Goal: Task Accomplishment & Management: Manage account settings

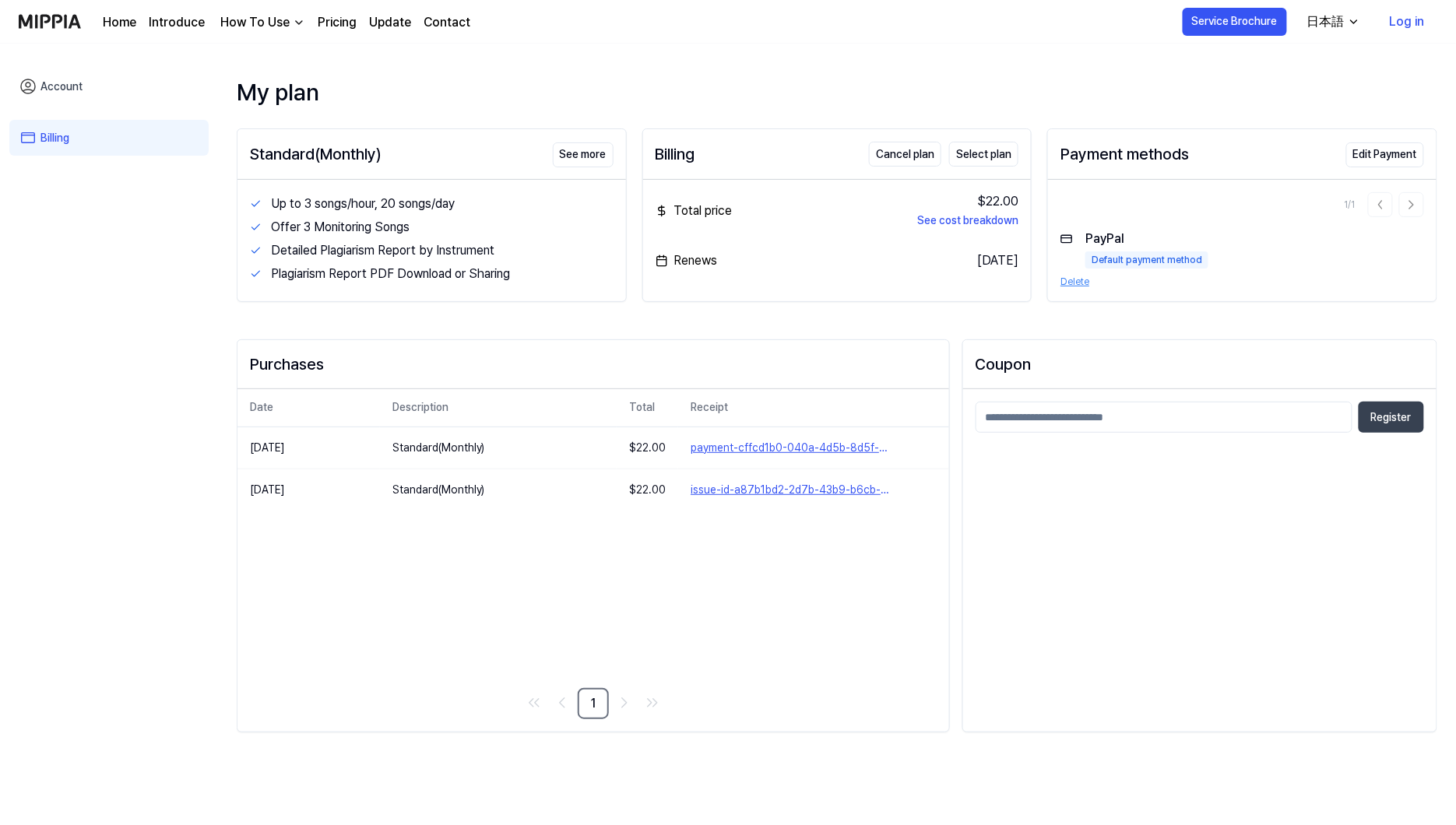
click at [1405, 25] on link "Log in" at bounding box center [1408, 22] width 60 height 44
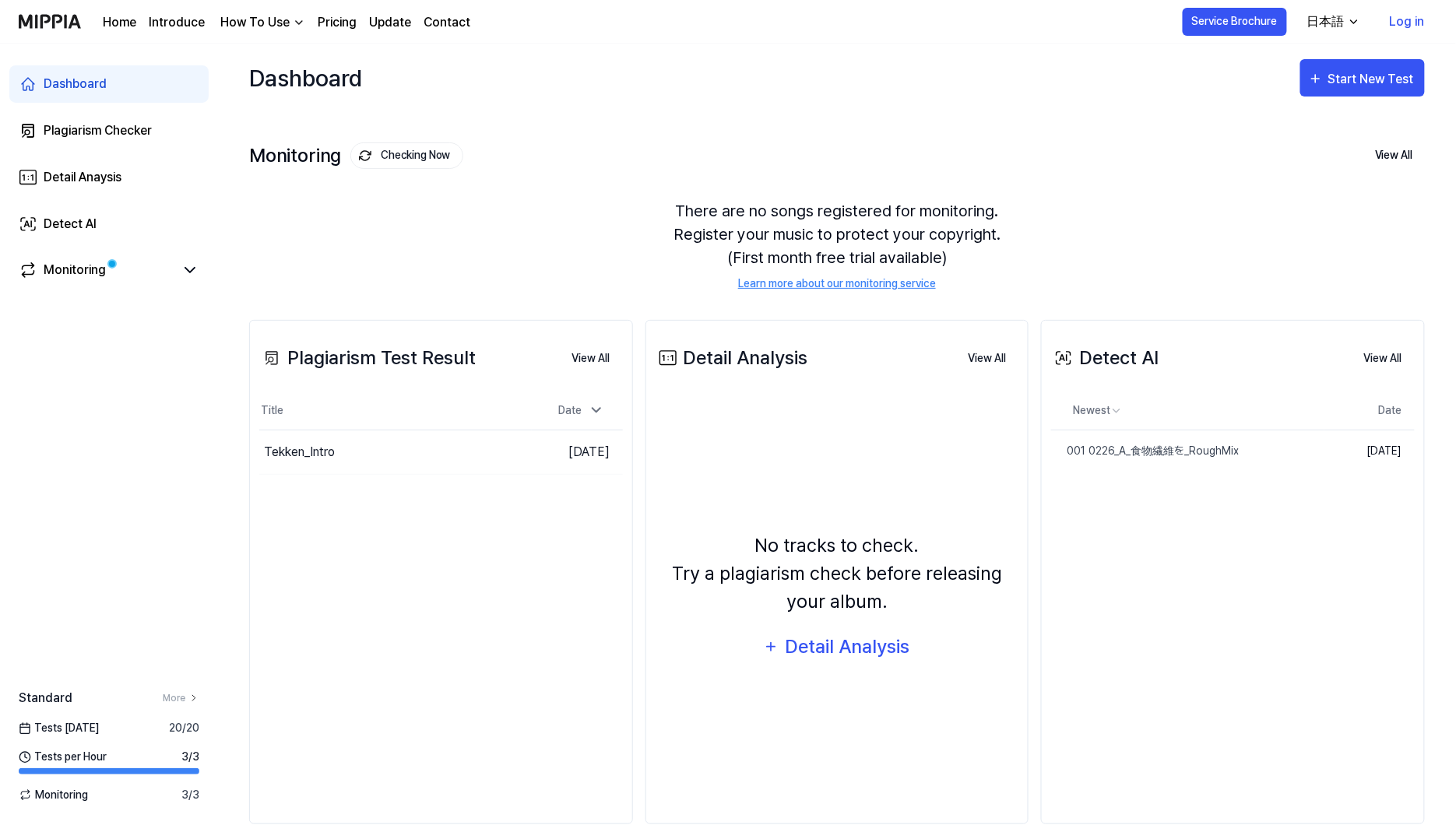
click at [1410, 19] on link "Log in" at bounding box center [1408, 22] width 60 height 44
click at [1412, 16] on link "Log in" at bounding box center [1408, 22] width 60 height 44
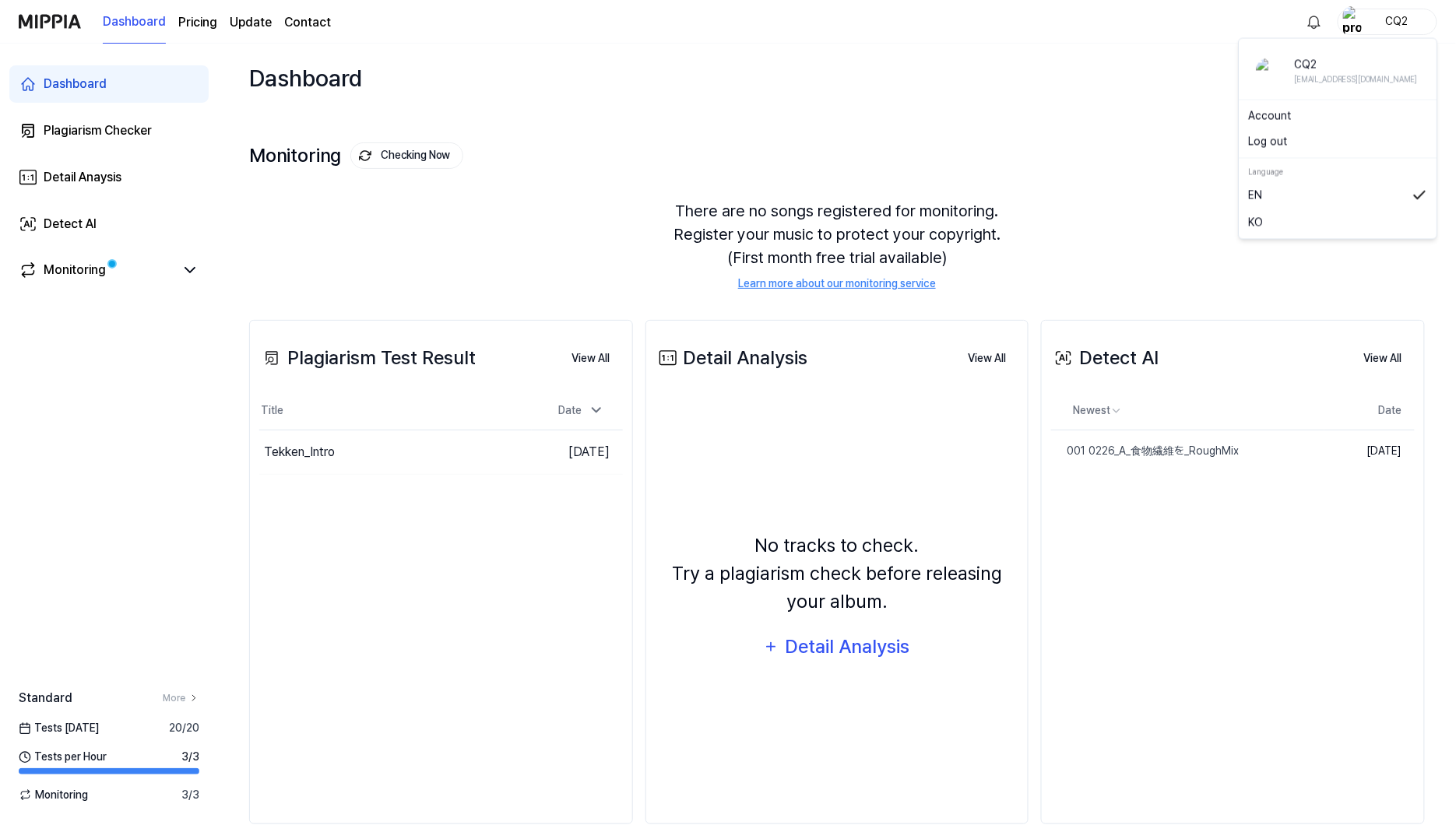
click at [1369, 17] on div "CQ2" at bounding box center [1397, 21] width 61 height 17
click at [1284, 117] on link "Account" at bounding box center [1338, 116] width 179 height 16
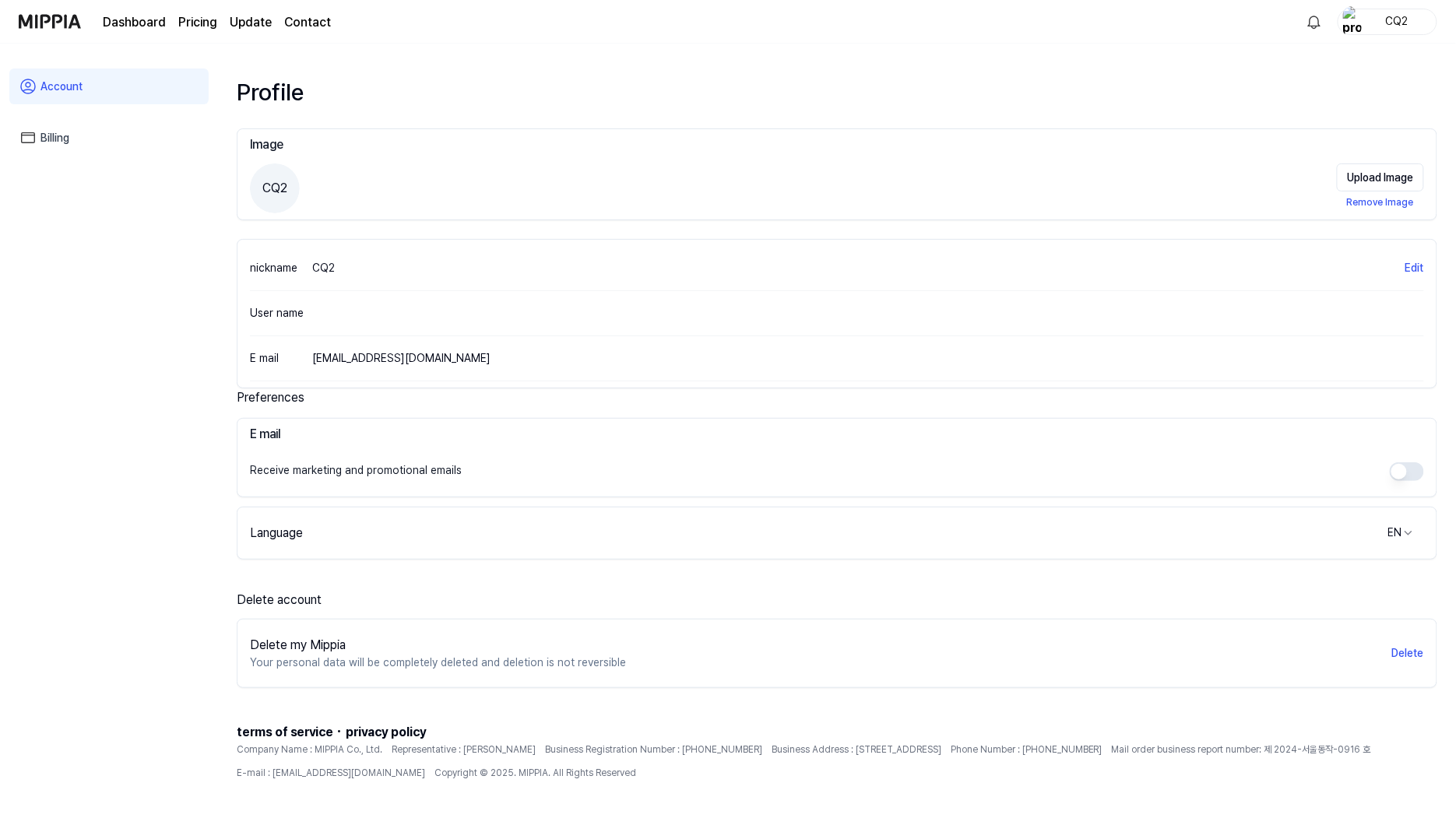
click at [61, 141] on link "Billing" at bounding box center [109, 138] width 200 height 36
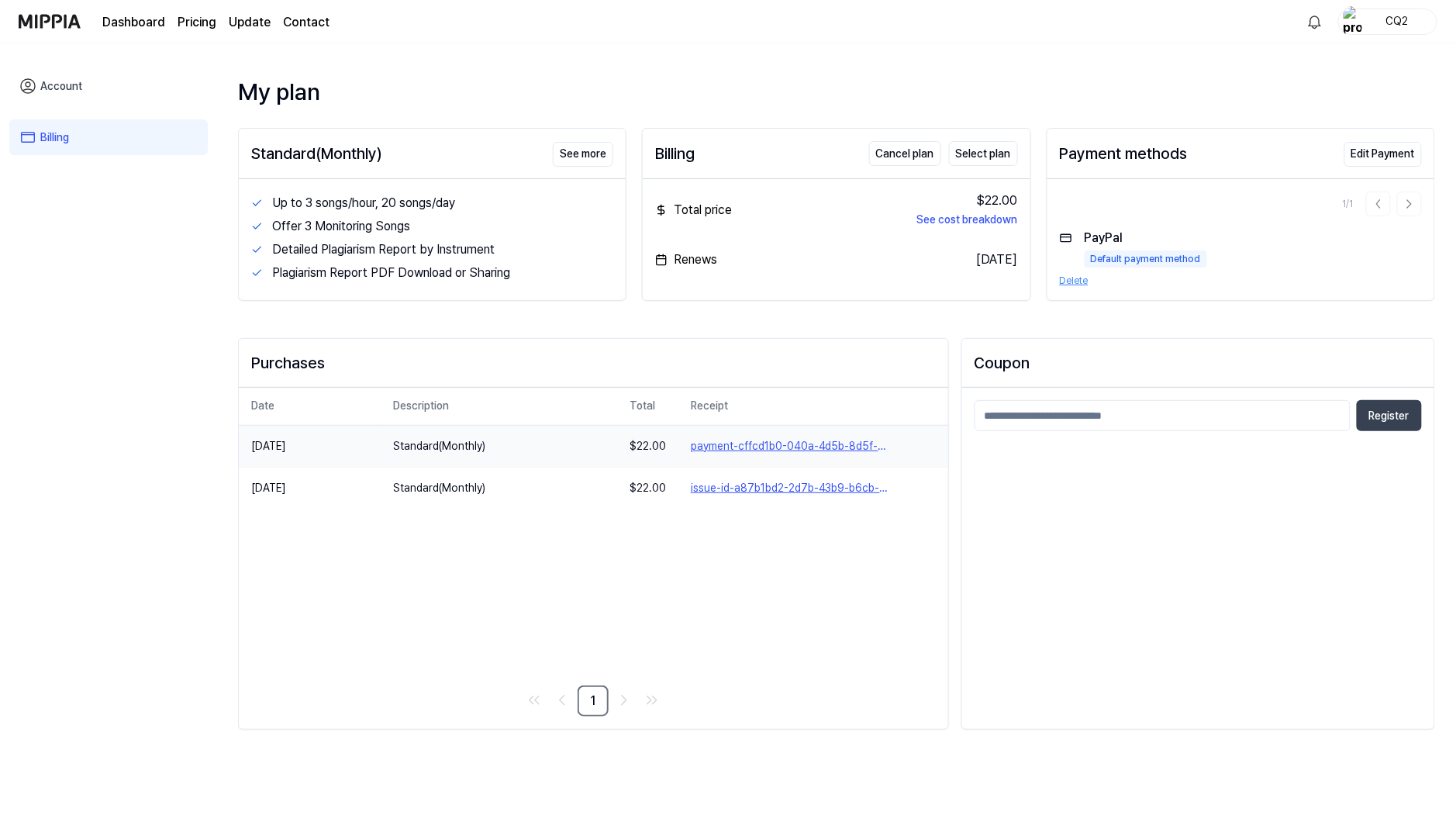
click at [727, 441] on button "payment-cffcd1b0-040a-4d5b-8d5f-615f4efe4465" at bounding box center [813, 446] width 245 height 16
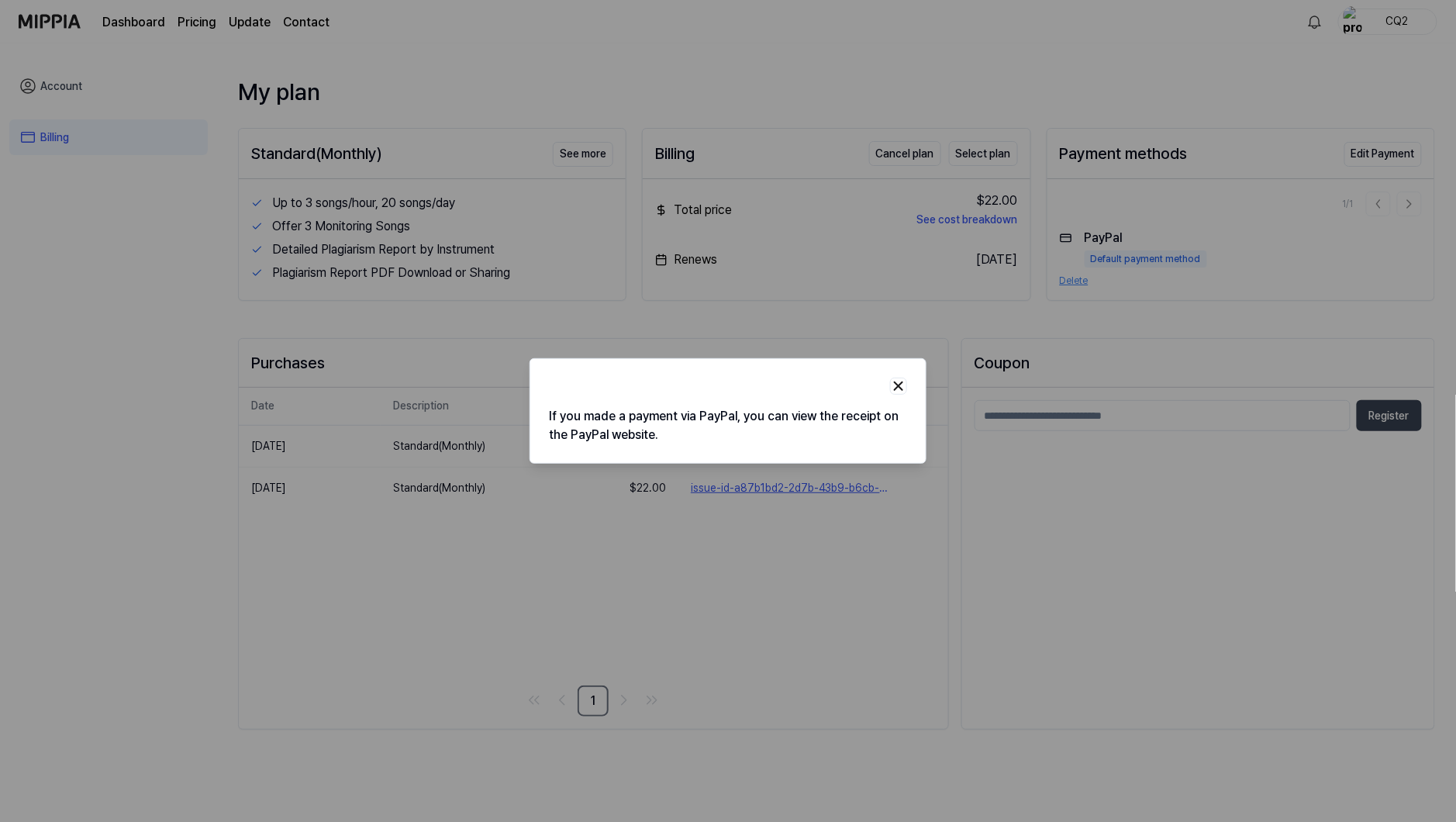
click at [696, 572] on div at bounding box center [728, 411] width 1456 height 822
click at [896, 391] on img "button" at bounding box center [898, 386] width 16 height 16
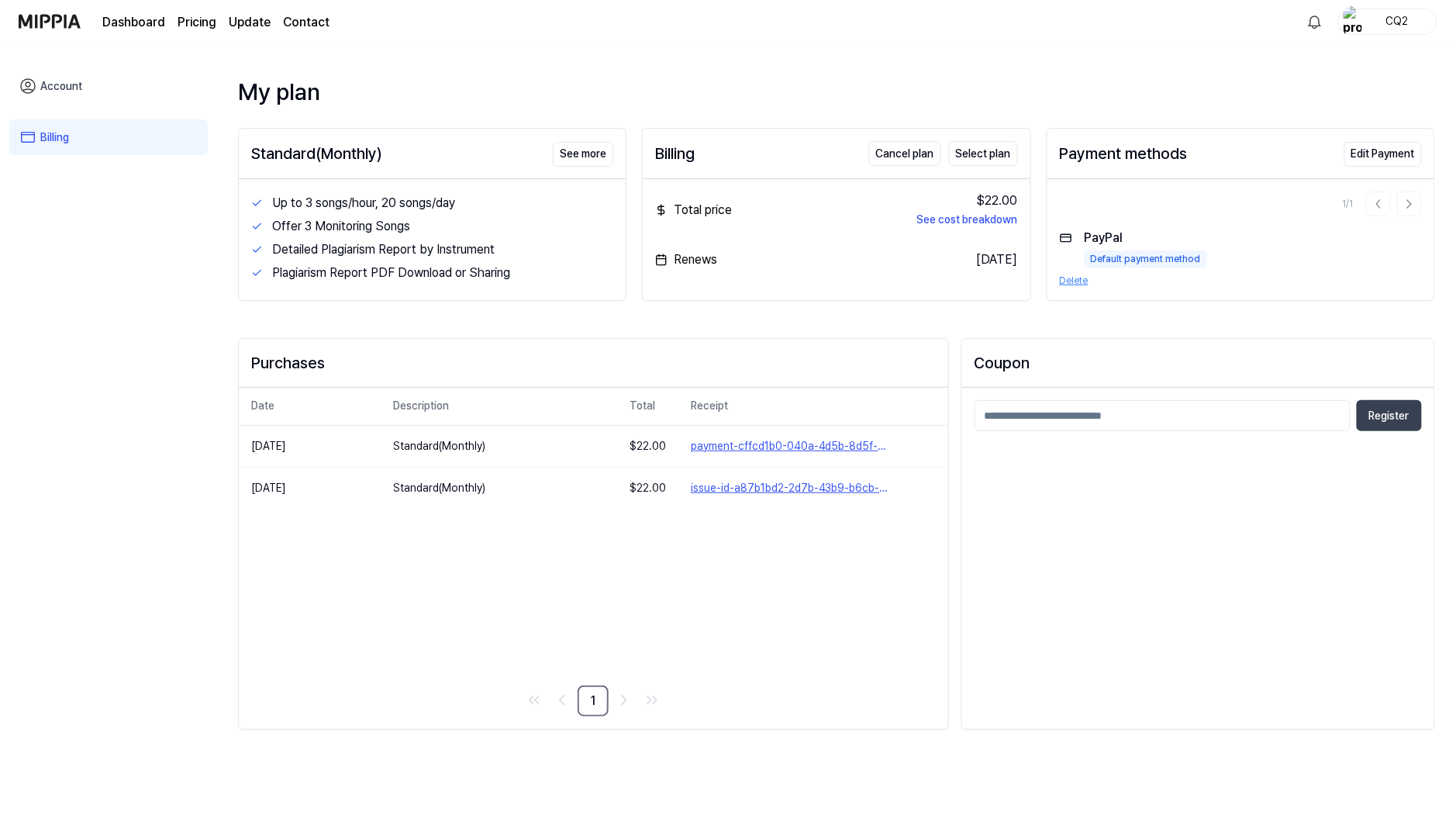
click at [87, 85] on link "Account" at bounding box center [108, 86] width 199 height 35
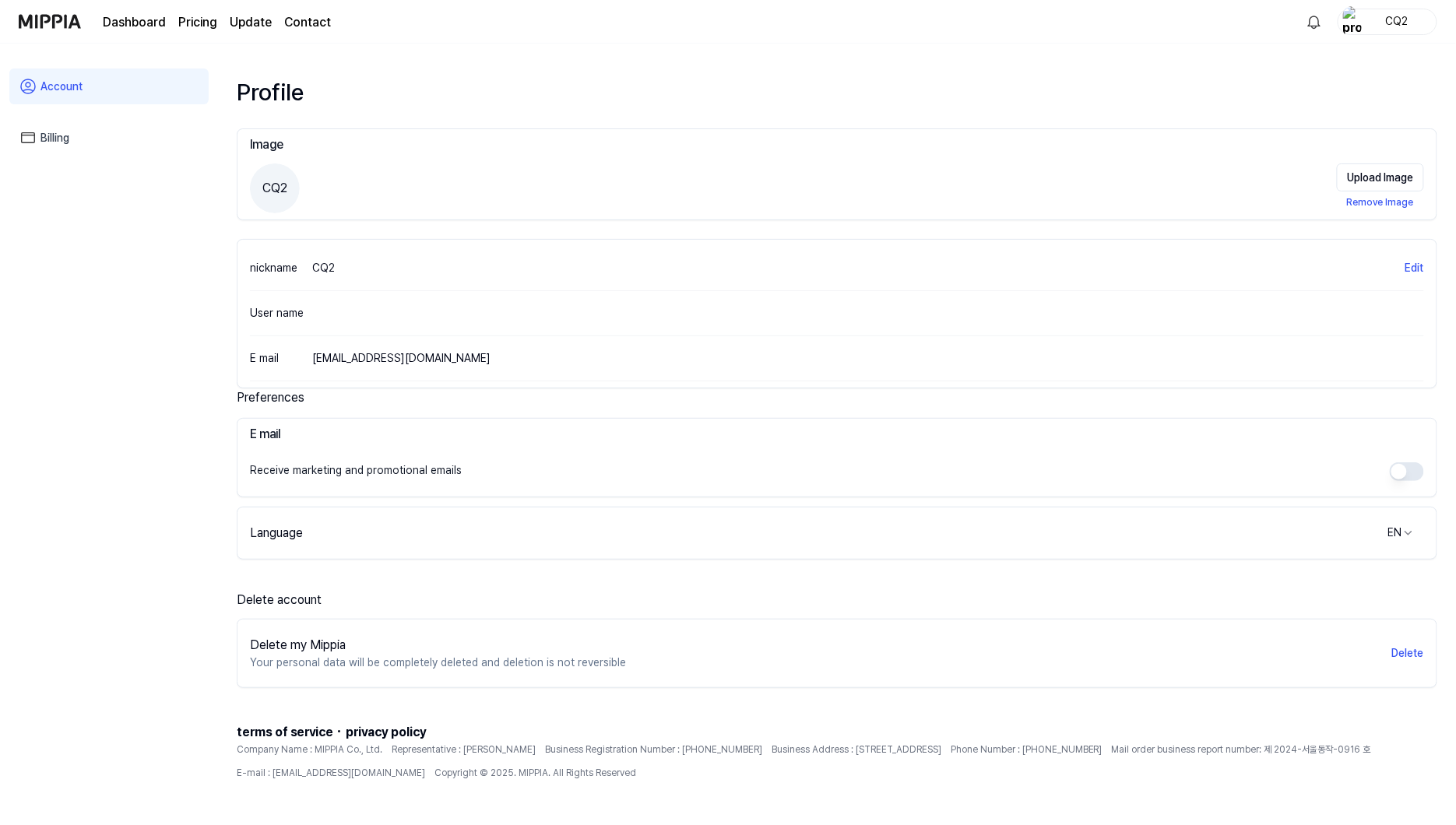
click at [63, 131] on link "Billing" at bounding box center [109, 138] width 200 height 36
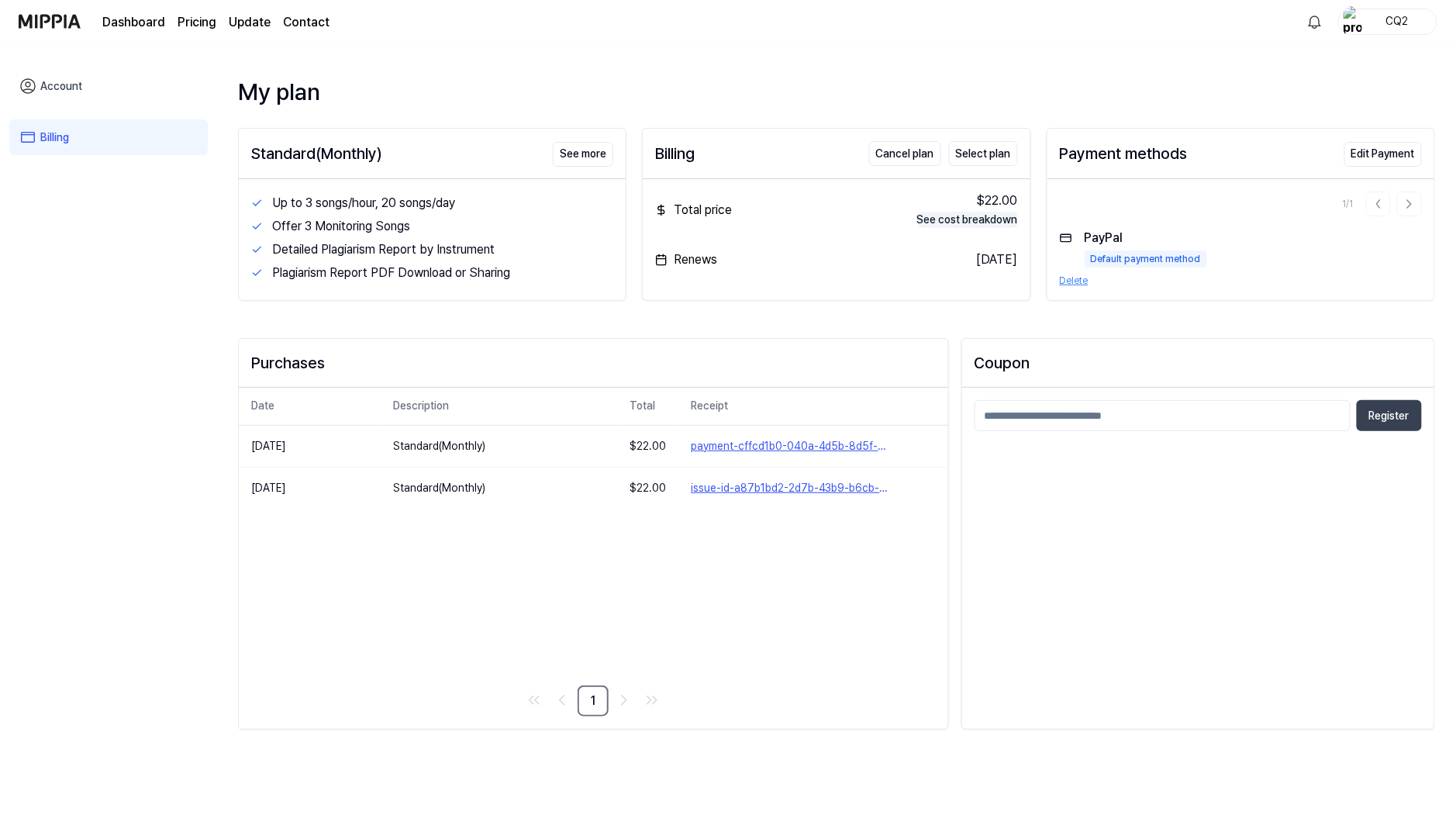
click at [918, 214] on button "See cost breakdown" at bounding box center [967, 219] width 101 height 16
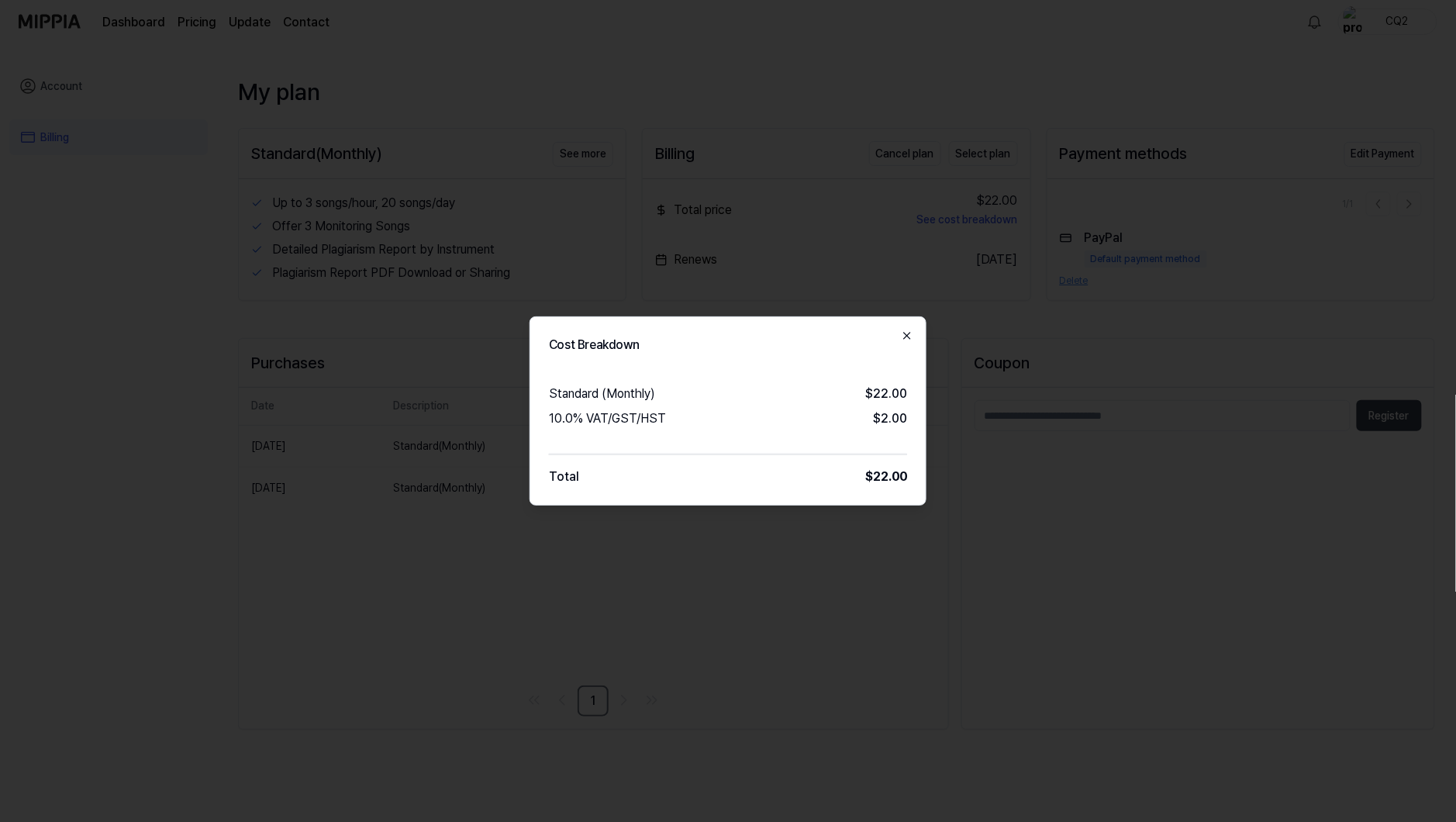
click at [912, 333] on icon "button" at bounding box center [907, 335] width 12 height 12
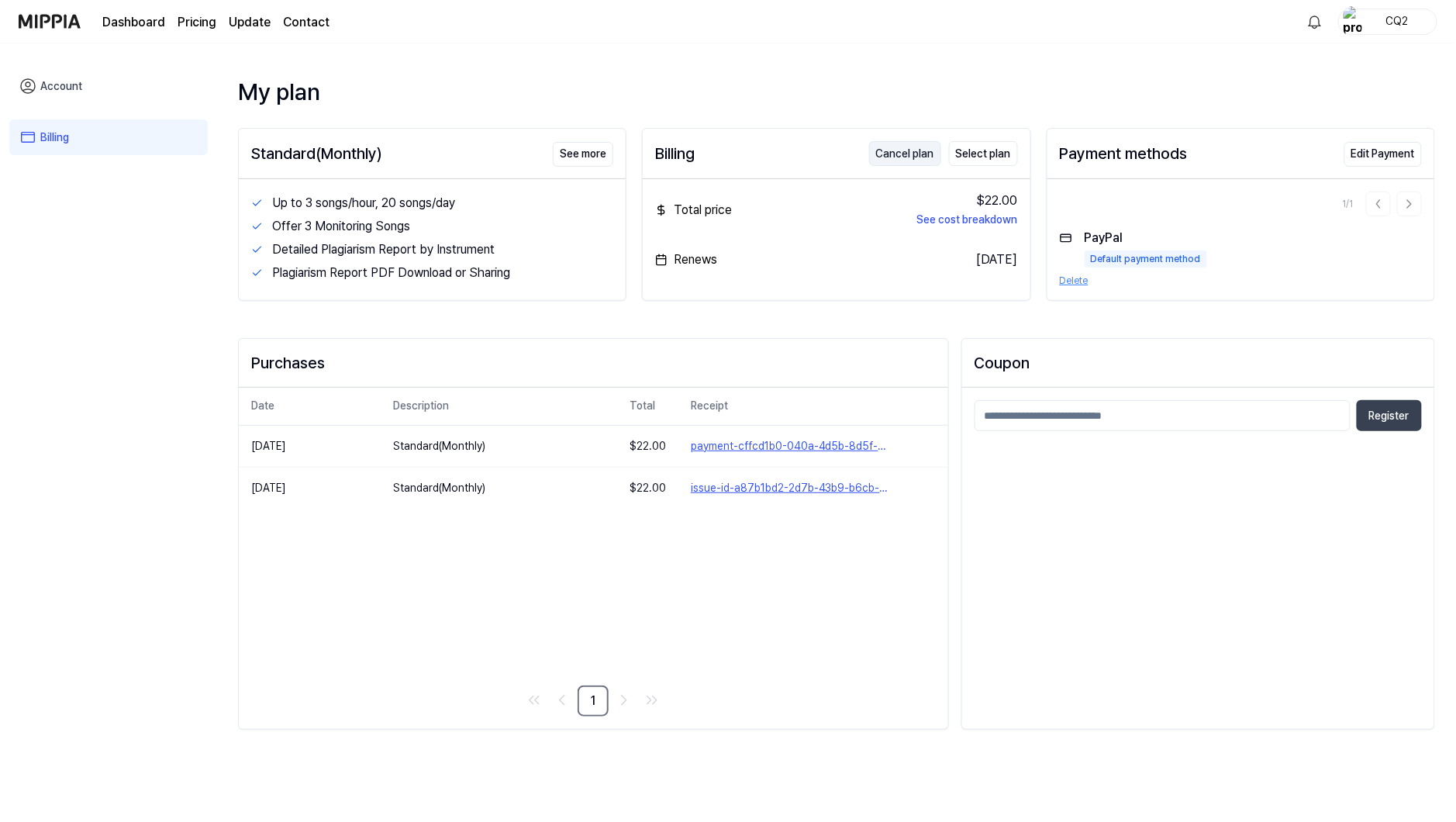
click at [903, 149] on button "Cancel plan" at bounding box center [905, 153] width 72 height 25
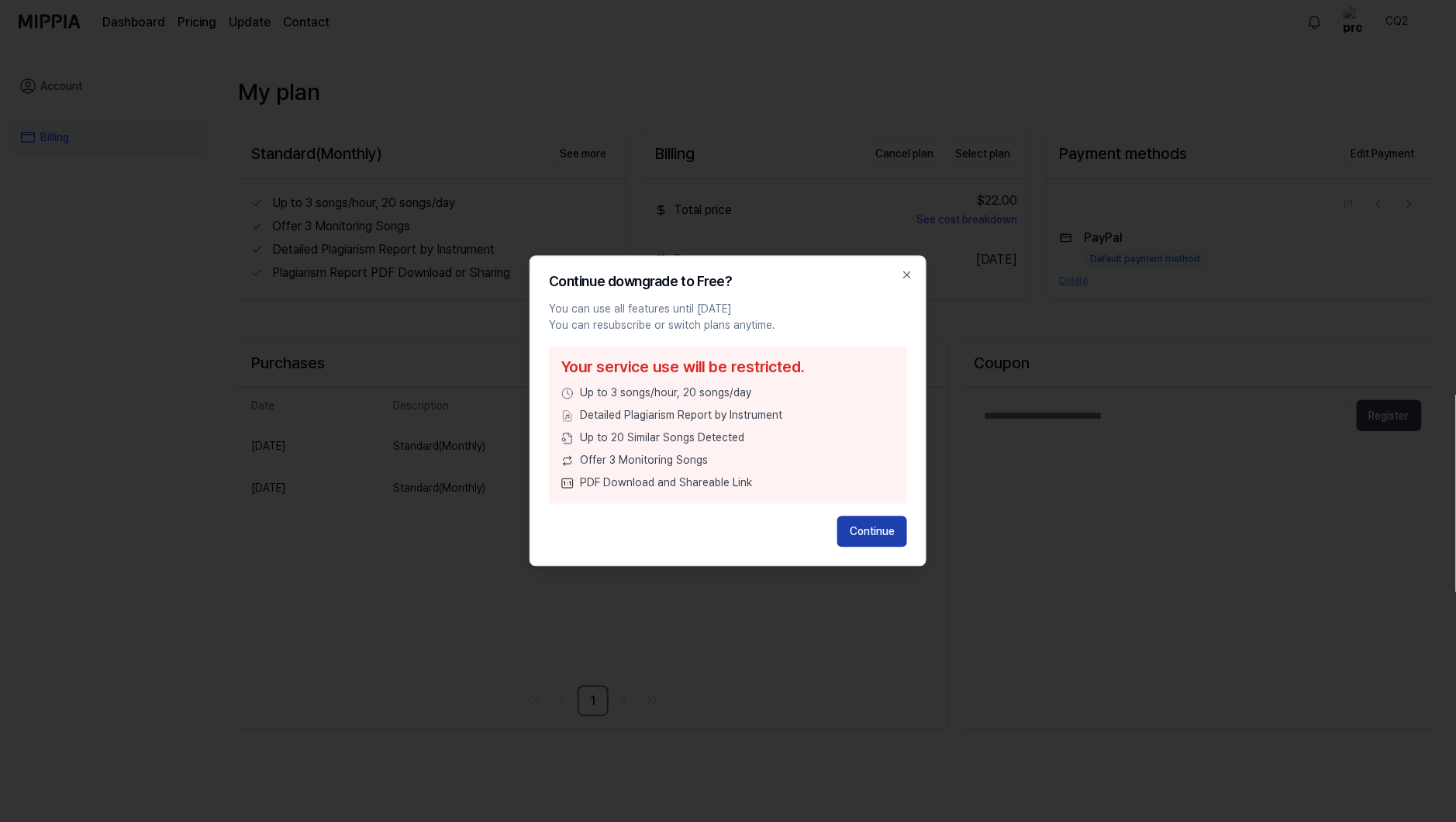
click at [878, 526] on button "Continue" at bounding box center [872, 532] width 70 height 31
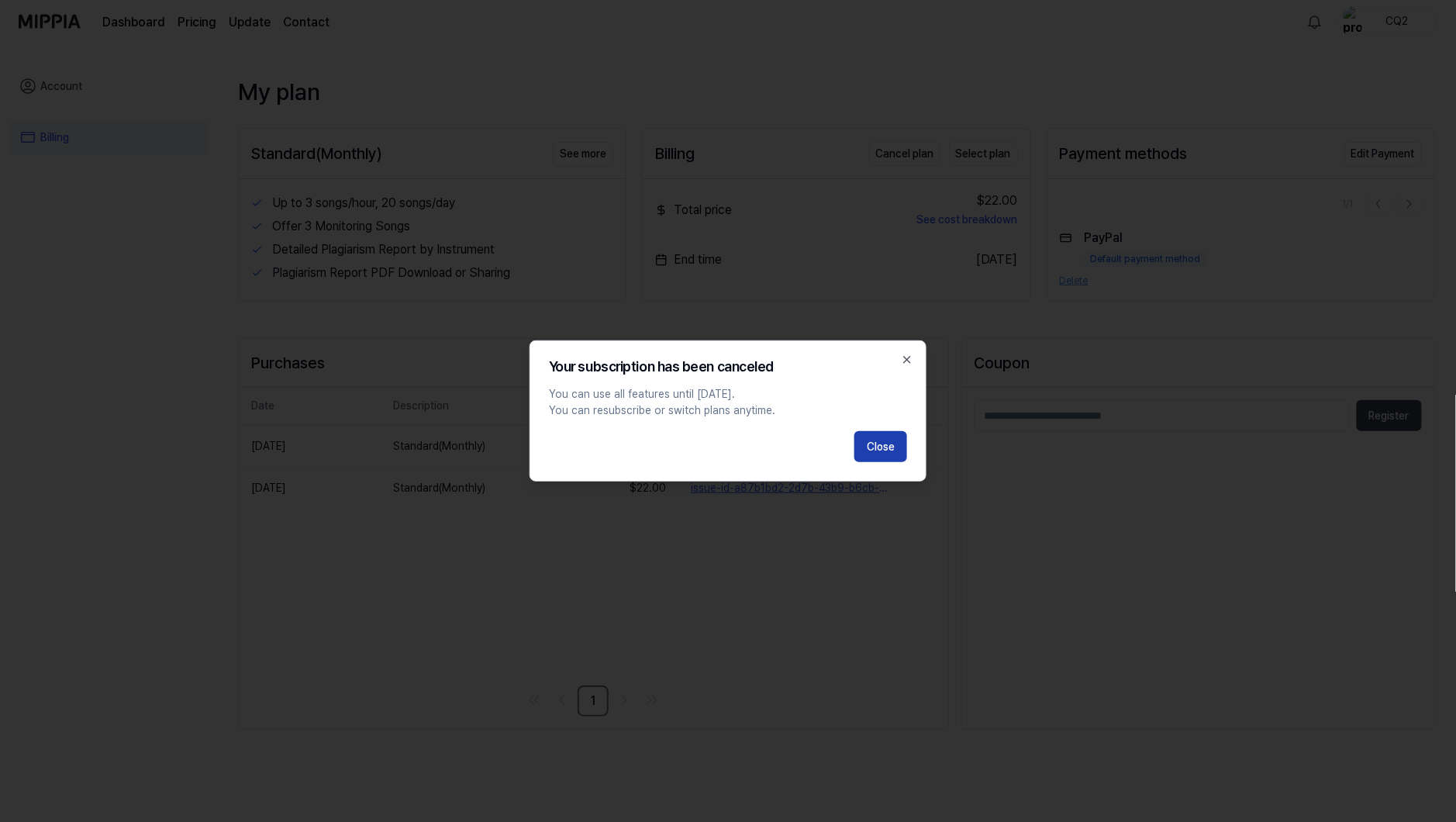
click at [890, 448] on button "Close" at bounding box center [881, 446] width 53 height 31
